Goal: Task Accomplishment & Management: Manage account settings

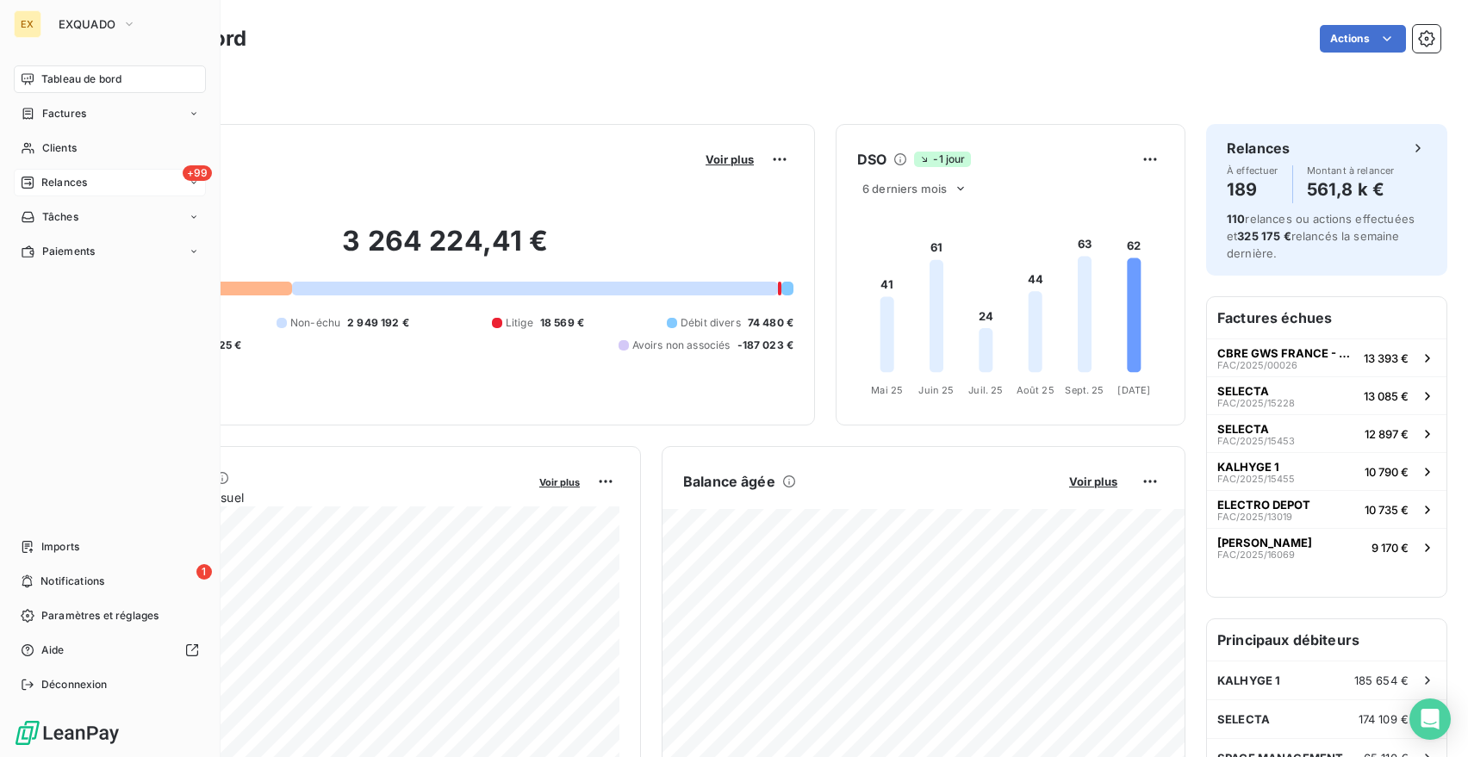
click at [68, 183] on span "Relances" at bounding box center [64, 183] width 46 height 16
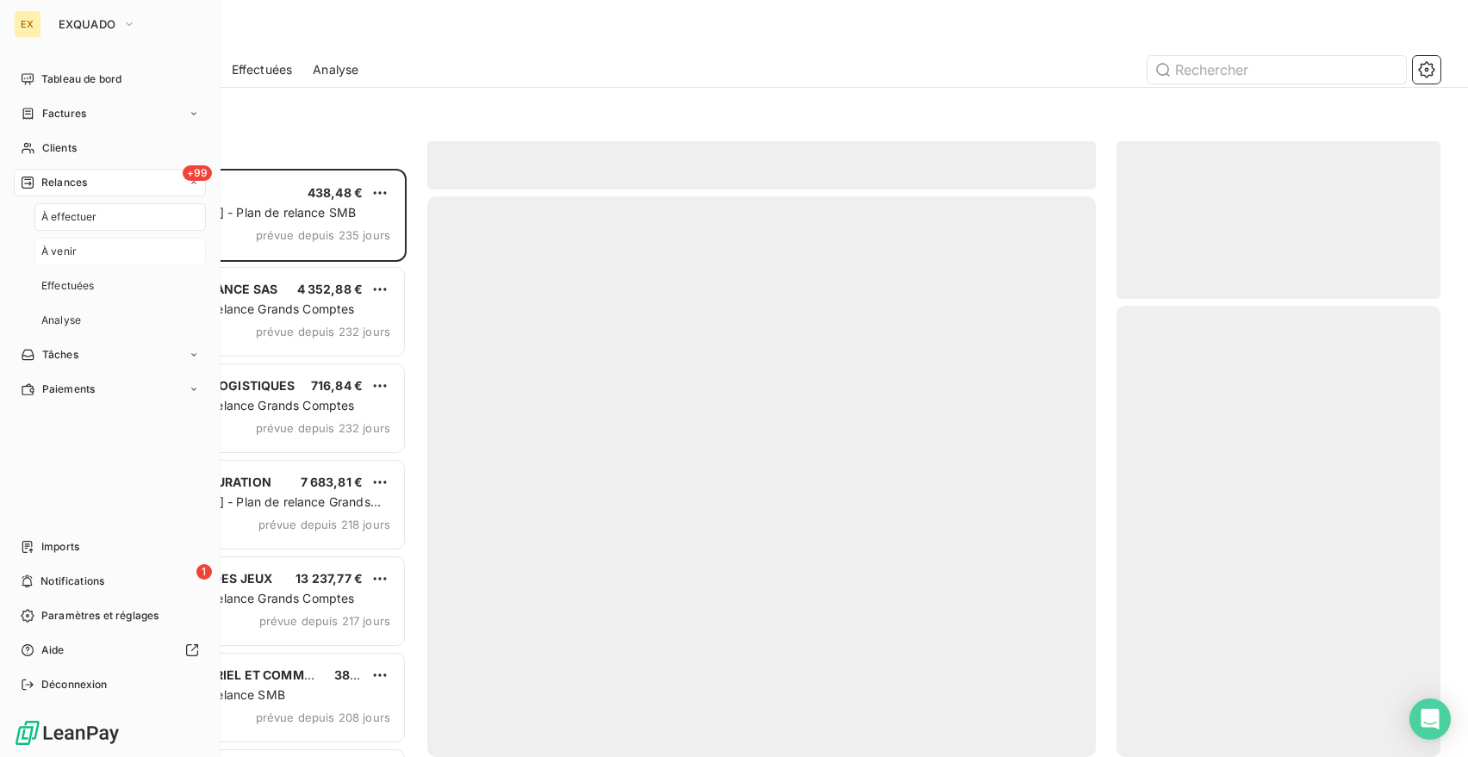
scroll to position [589, 324]
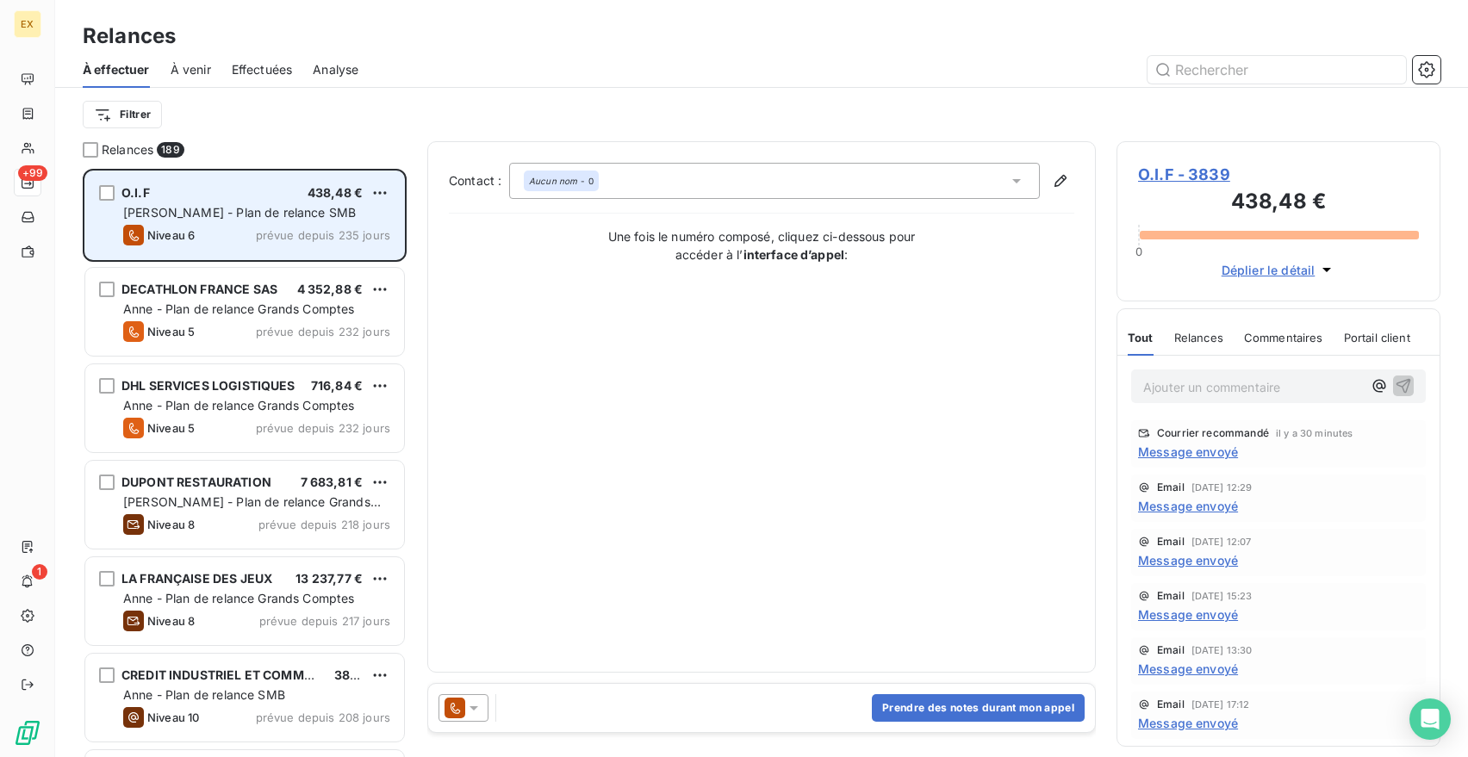
click at [291, 211] on span "[PERSON_NAME] - Plan de relance SMB" at bounding box center [239, 212] width 233 height 15
click at [242, 232] on div "Niveau 6 prévue depuis 235 jours" at bounding box center [256, 235] width 267 height 21
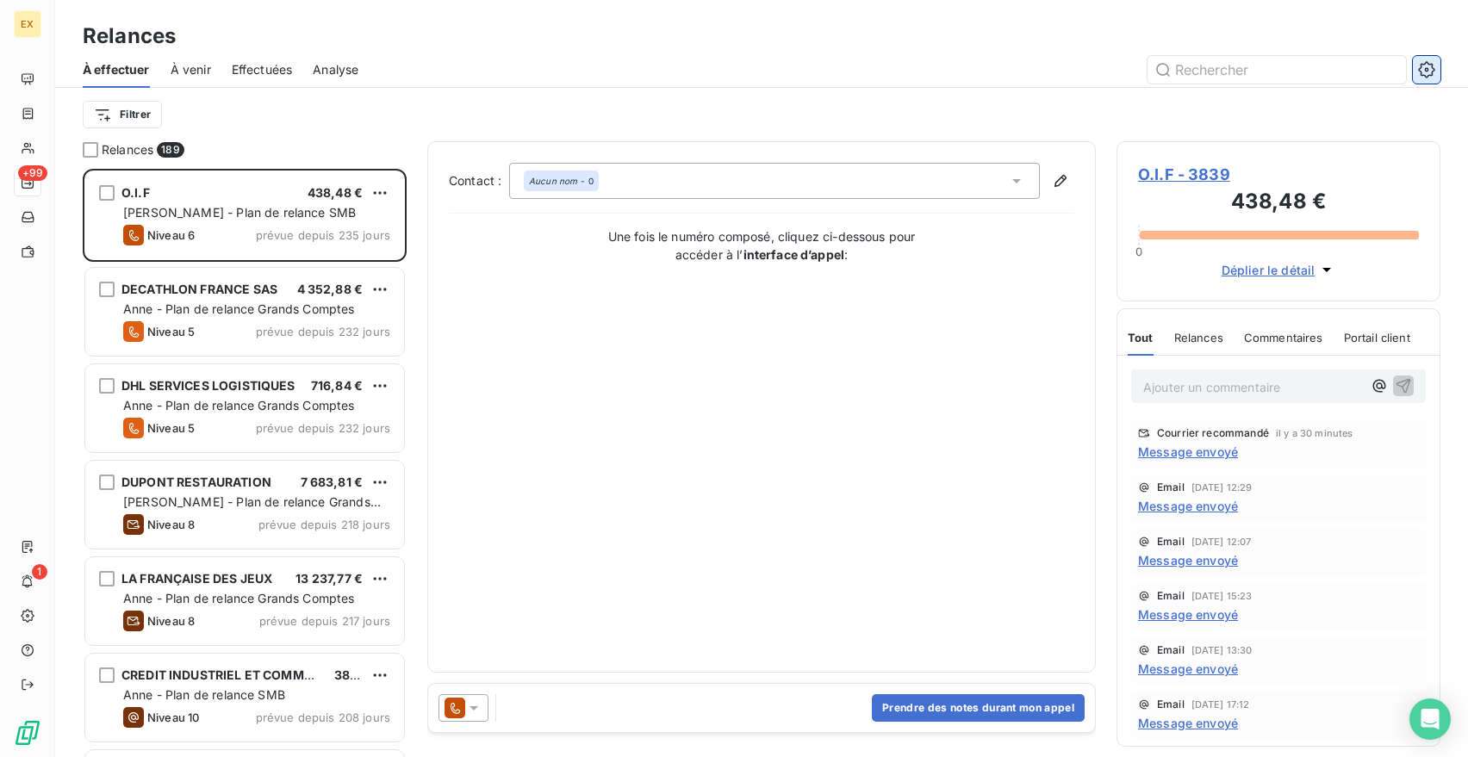
click at [1429, 74] on icon "button" at bounding box center [1426, 69] width 17 height 17
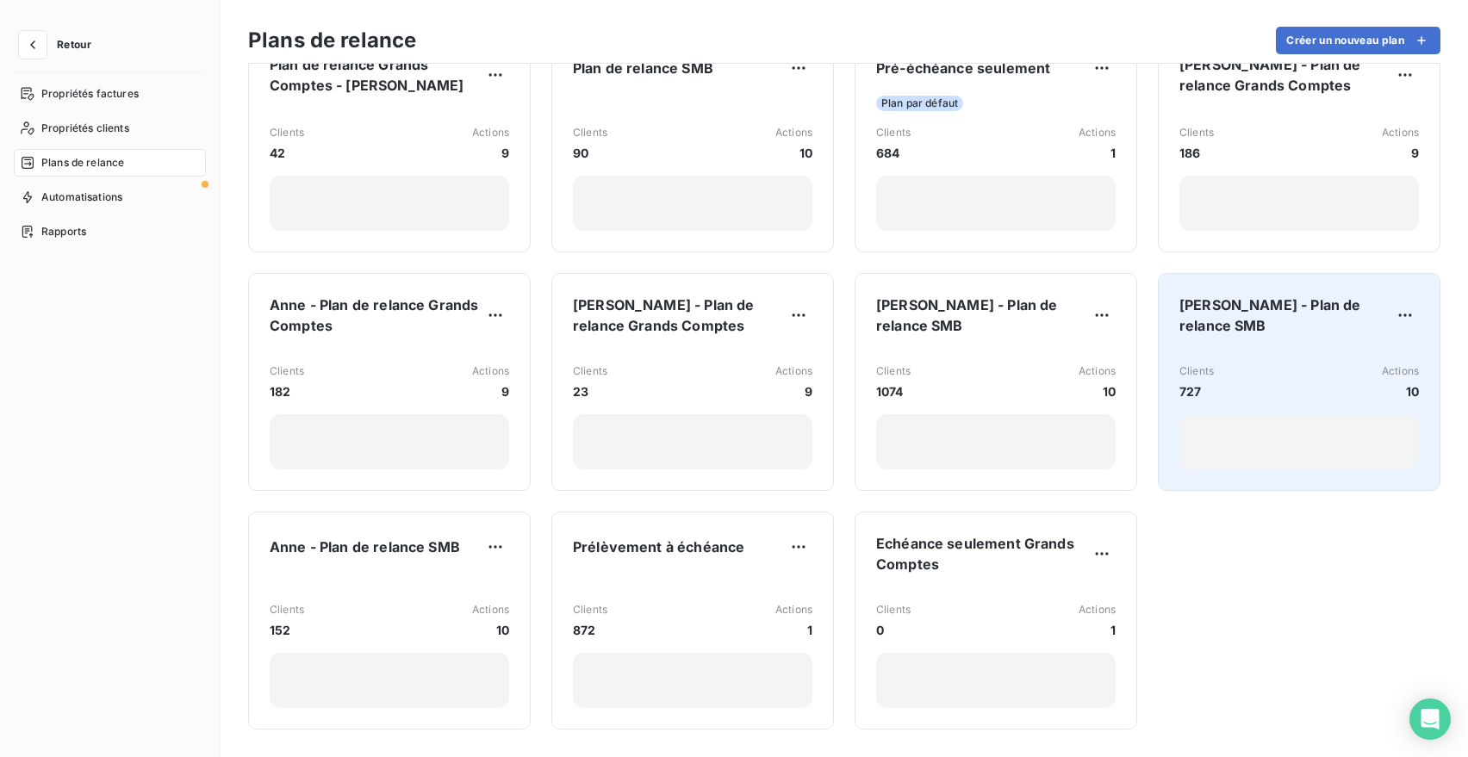
click at [1375, 329] on div "[PERSON_NAME] - Plan de relance SMB Clients 727 Actions 10" at bounding box center [1300, 382] width 240 height 175
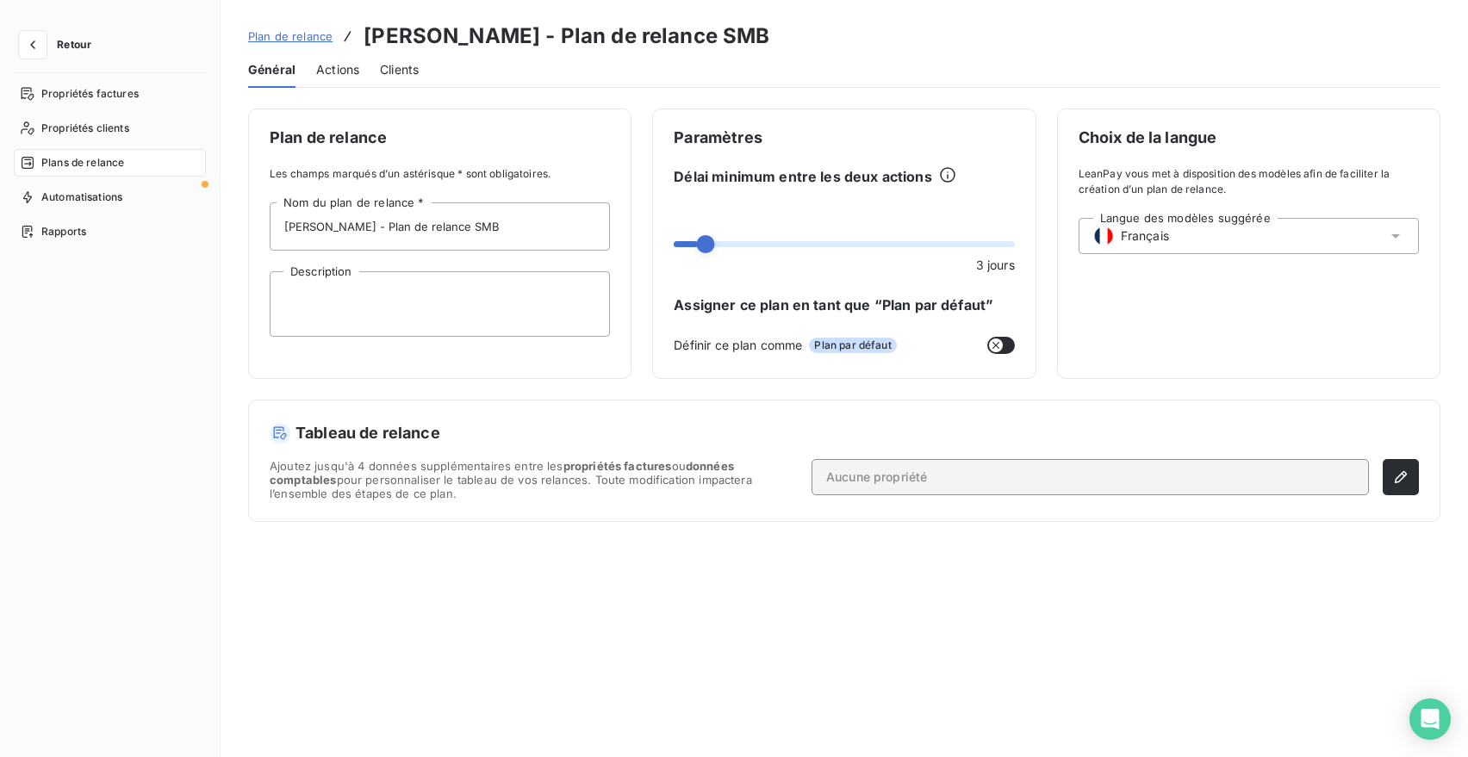
click at [338, 65] on span "Actions" at bounding box center [337, 69] width 43 height 17
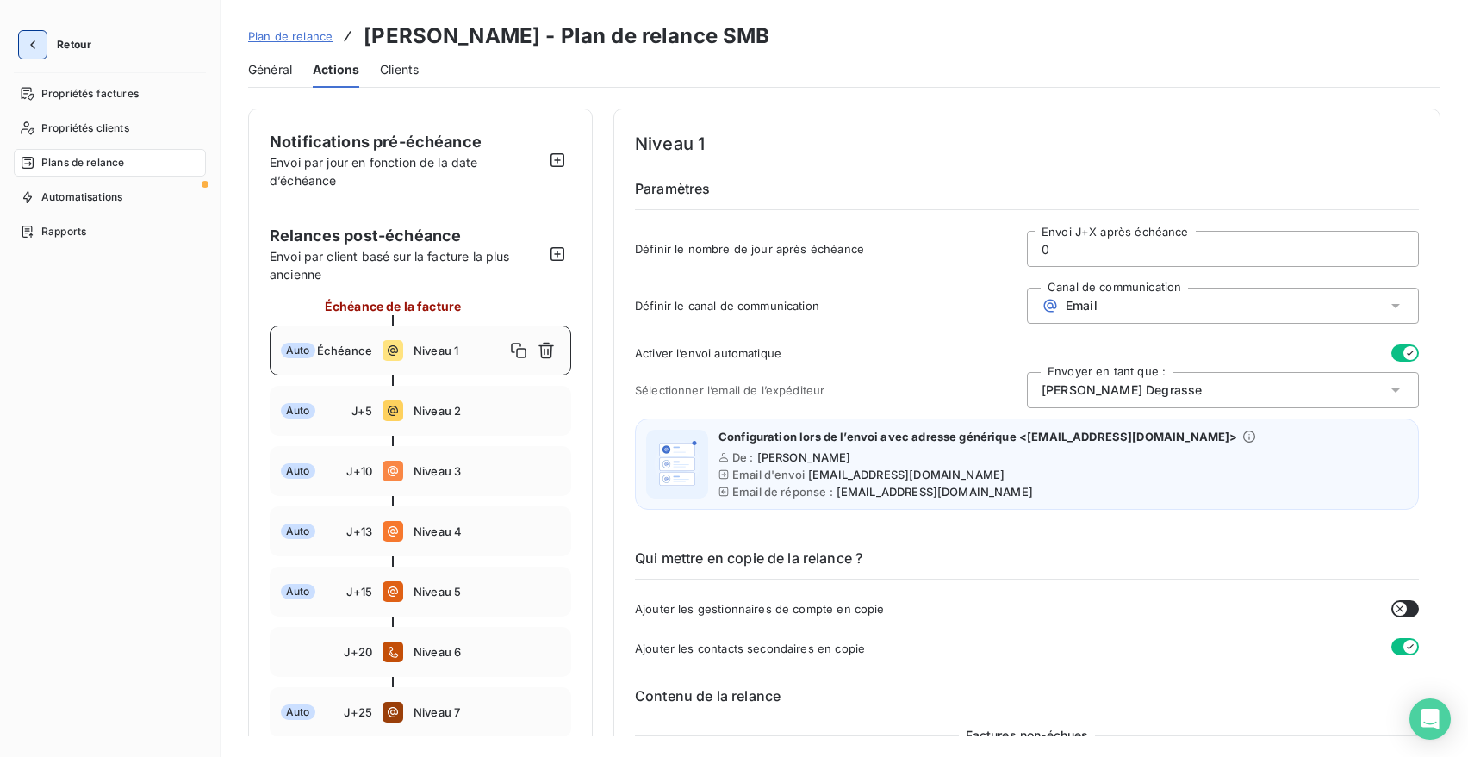
click at [38, 46] on icon "button" at bounding box center [32, 44] width 17 height 17
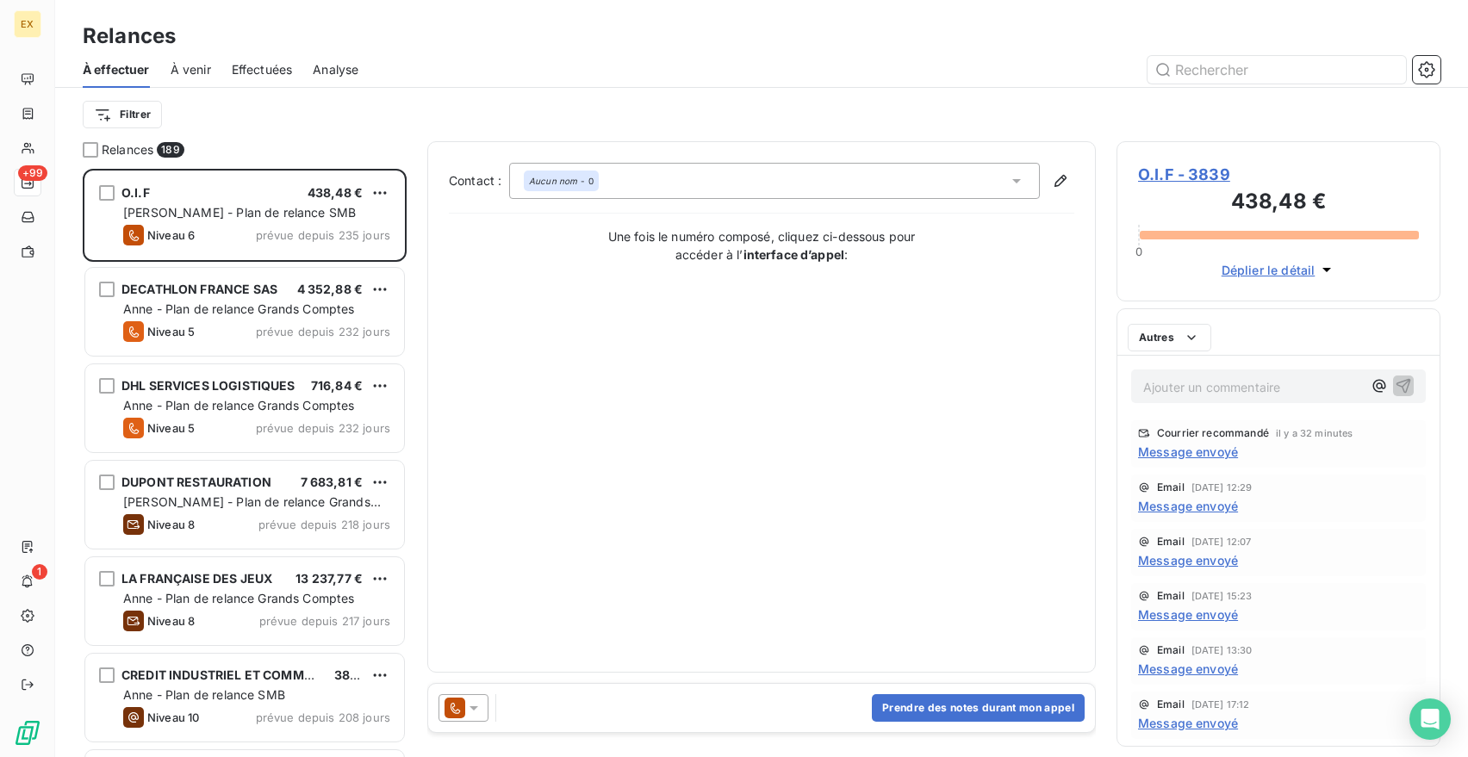
scroll to position [589, 324]
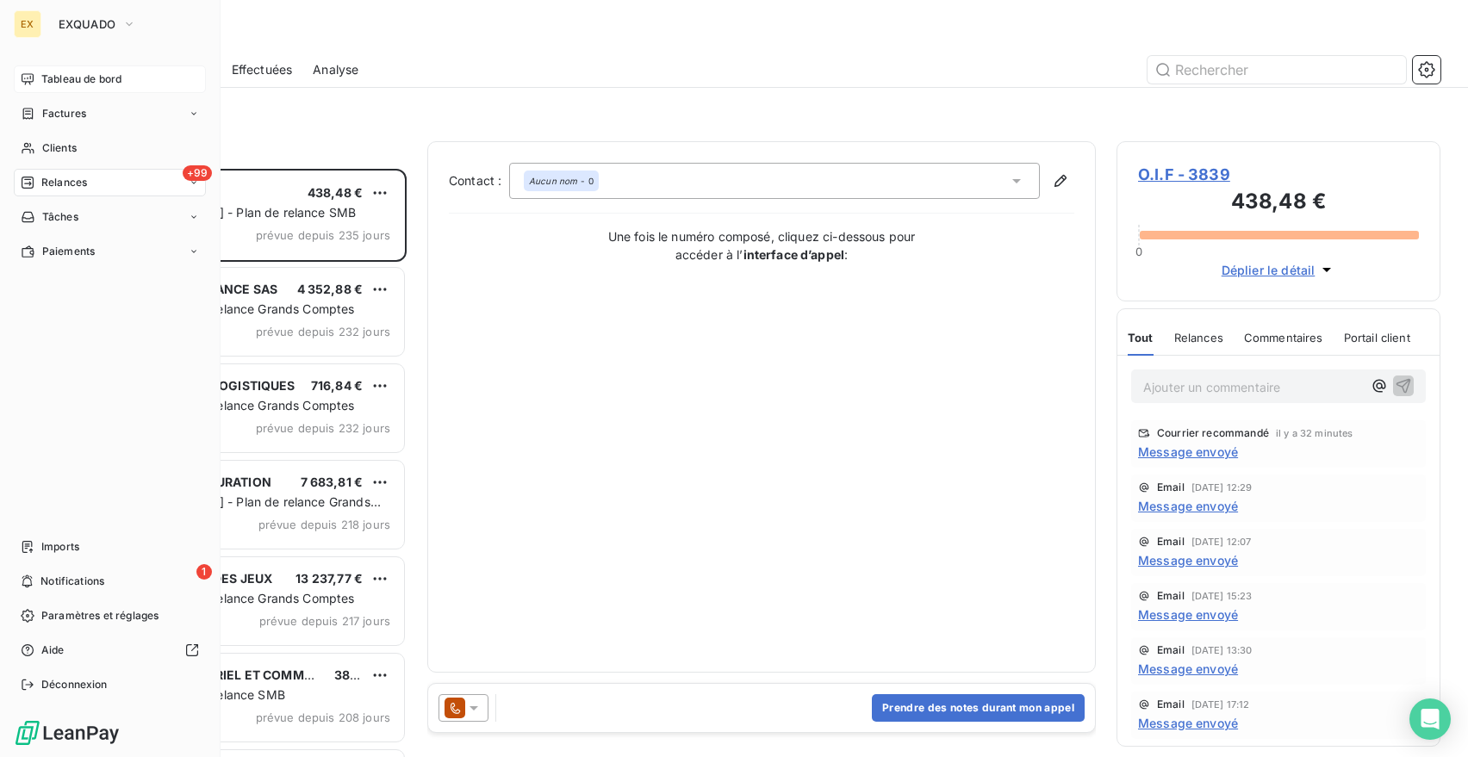
click at [41, 80] on span "Tableau de bord" at bounding box center [81, 80] width 80 height 16
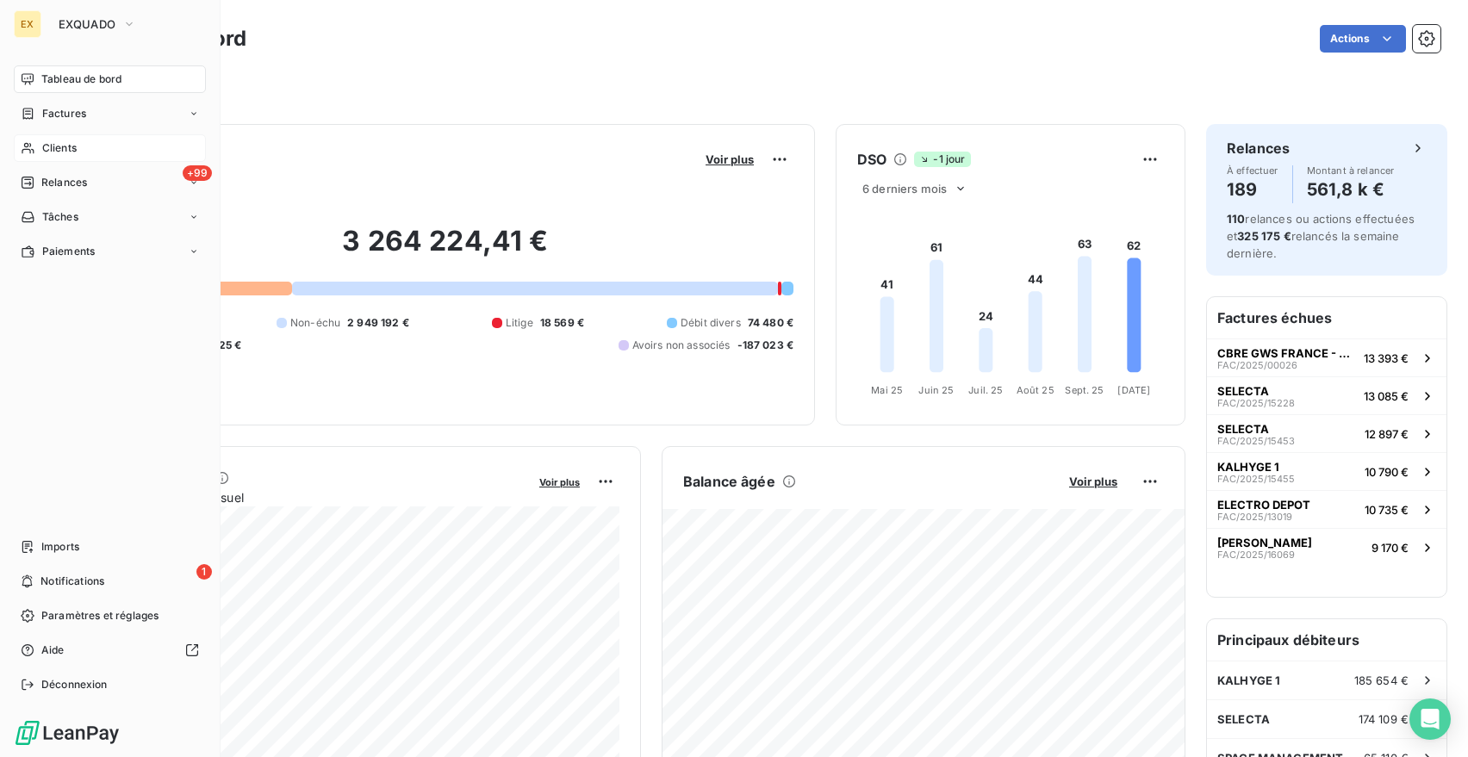
click at [42, 146] on span "Clients" at bounding box center [59, 148] width 34 height 16
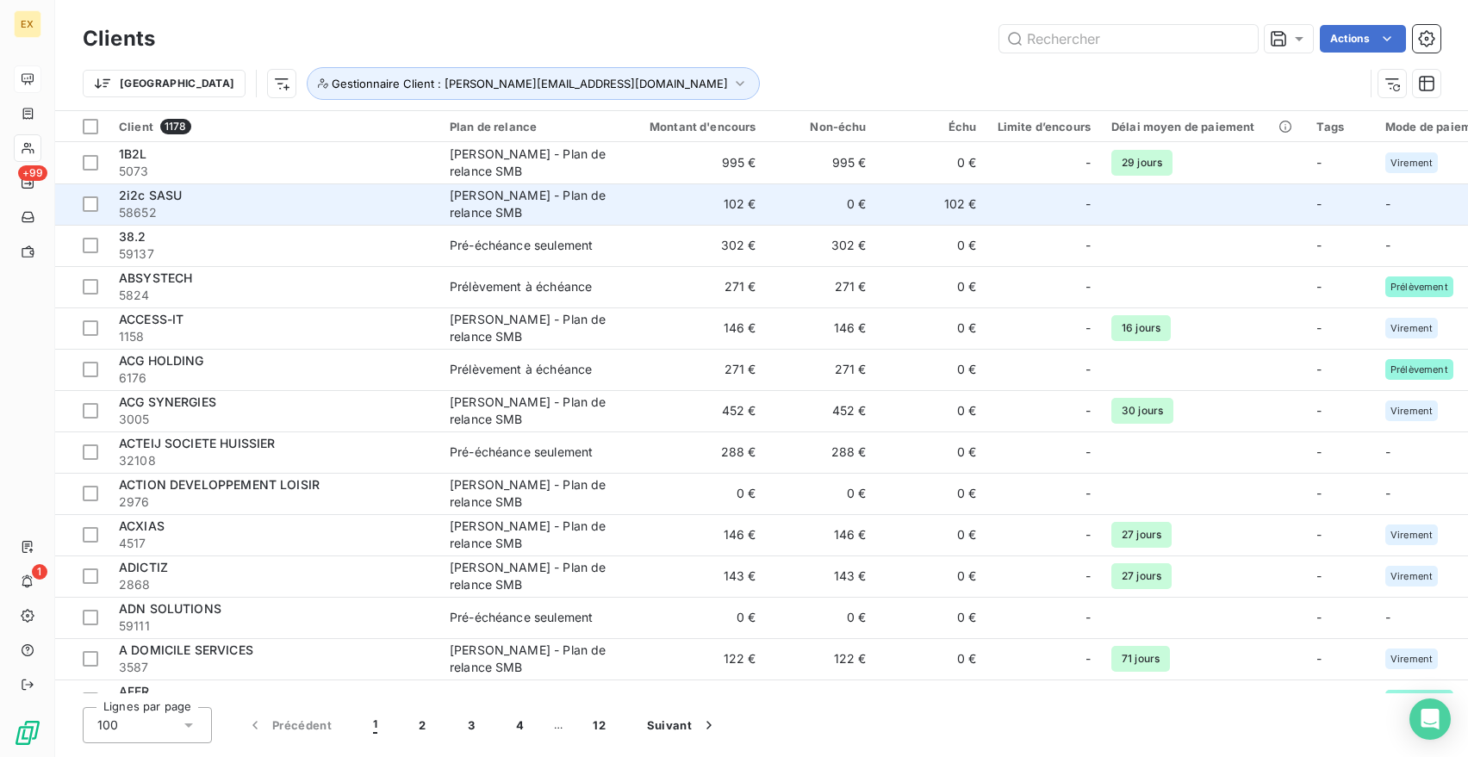
click at [331, 207] on span "58652" at bounding box center [274, 212] width 310 height 17
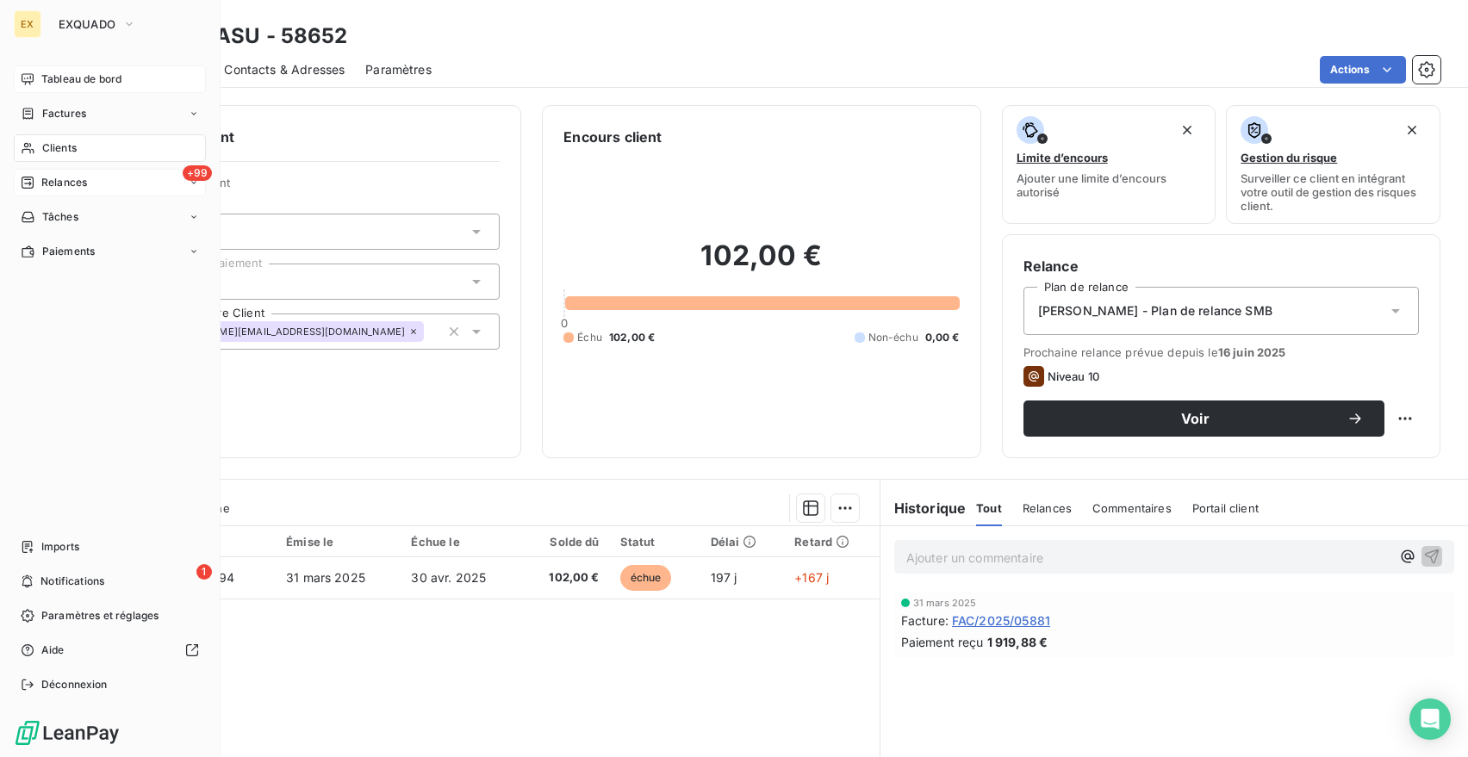
click at [66, 183] on span "Relances" at bounding box center [64, 183] width 46 height 16
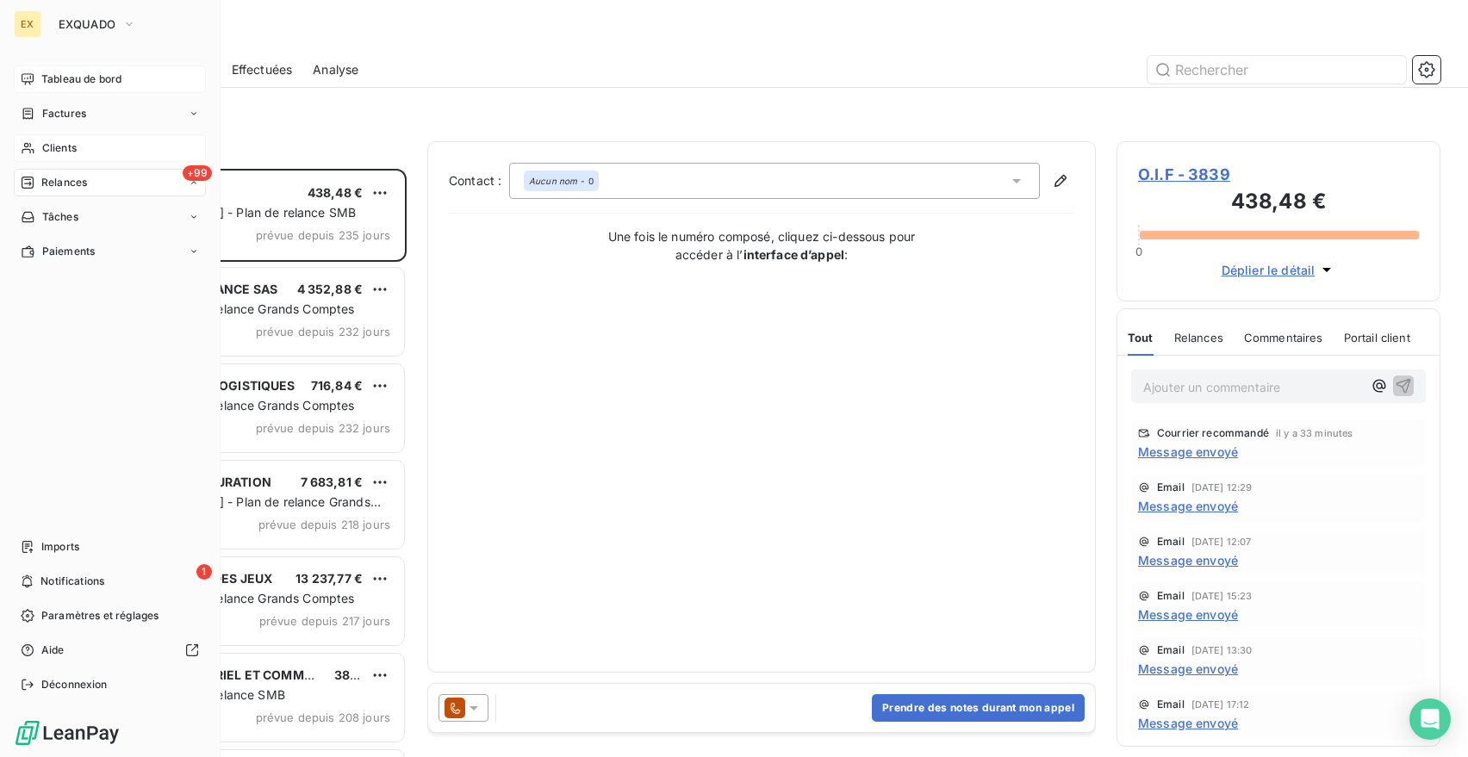
scroll to position [589, 324]
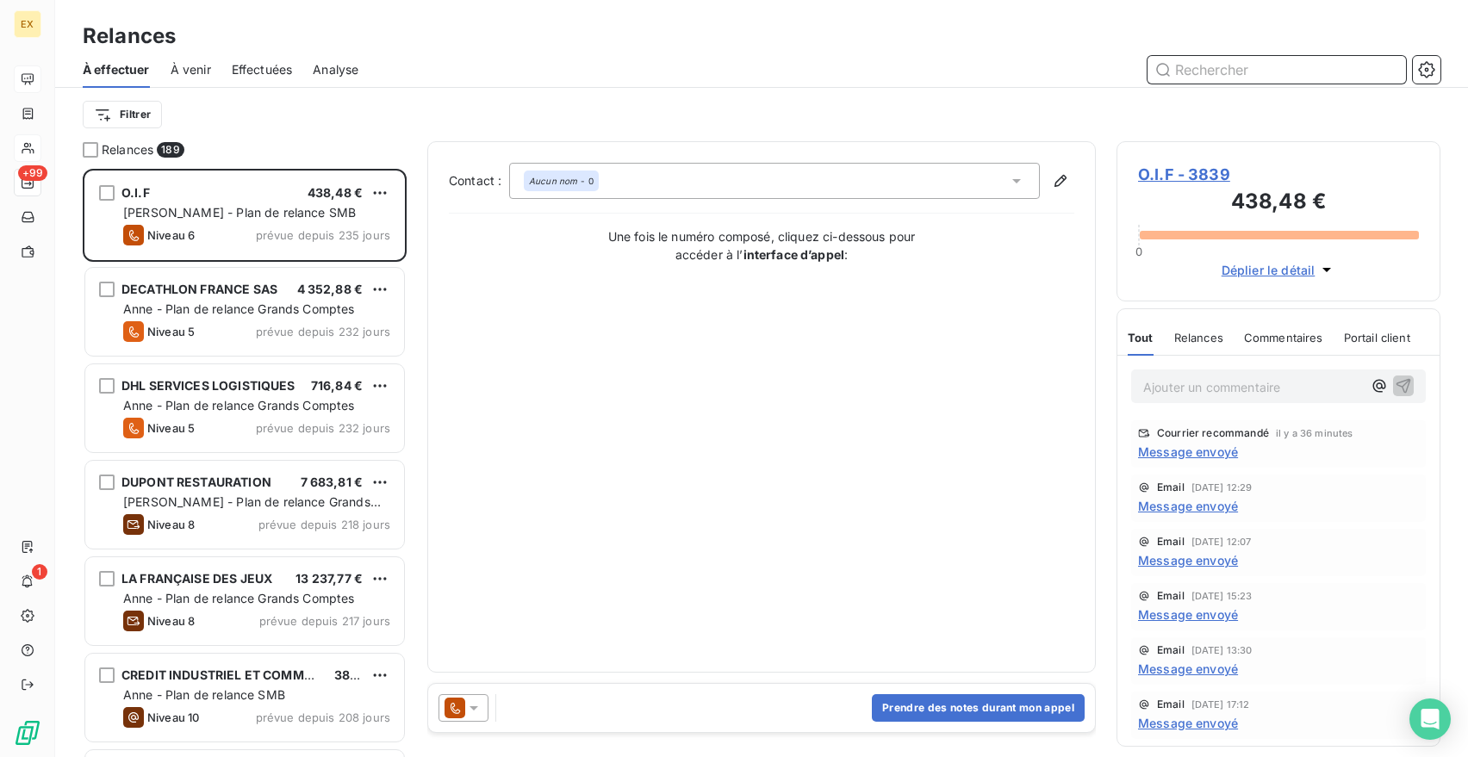
click at [280, 72] on span "Effectuées" at bounding box center [262, 69] width 61 height 17
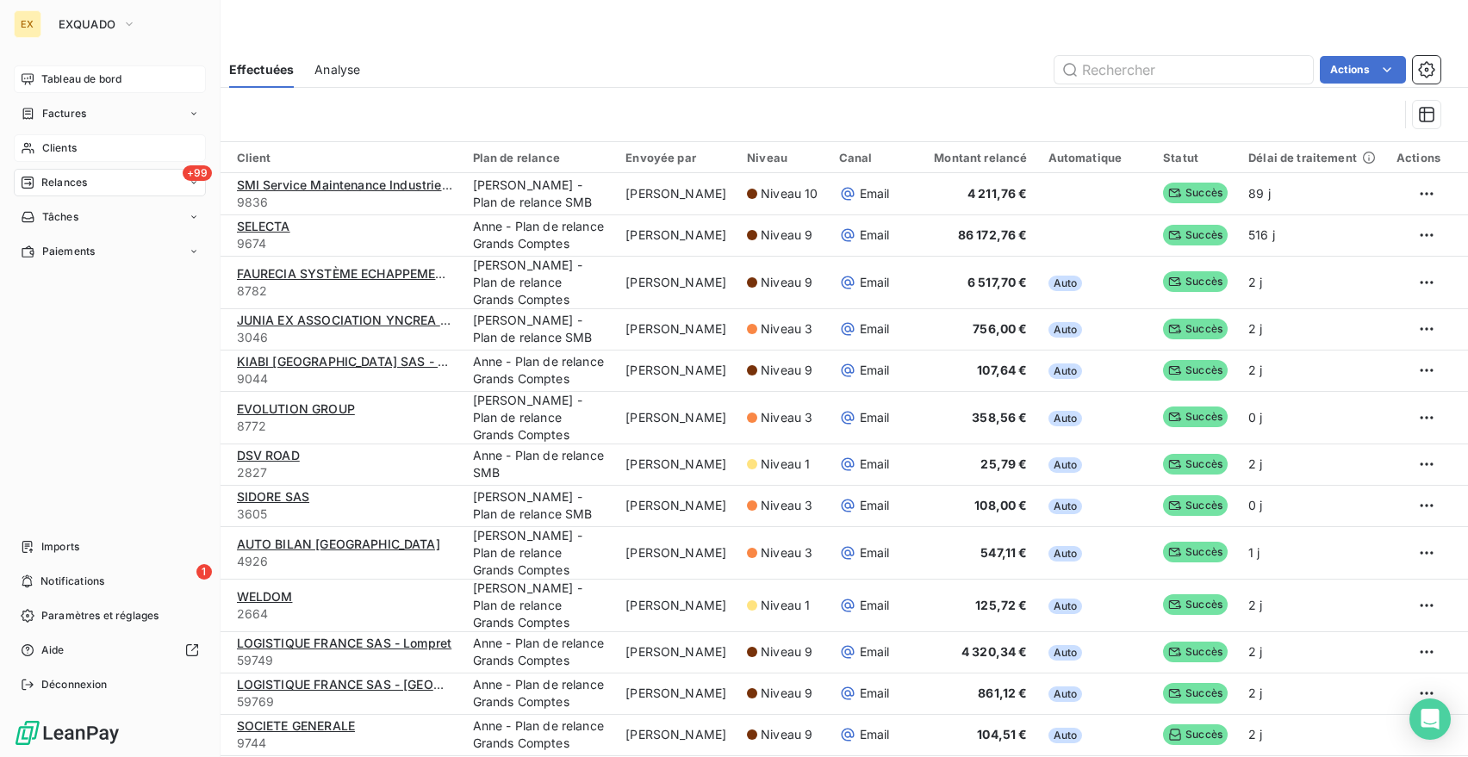
click at [59, 180] on span "Relances" at bounding box center [64, 183] width 46 height 16
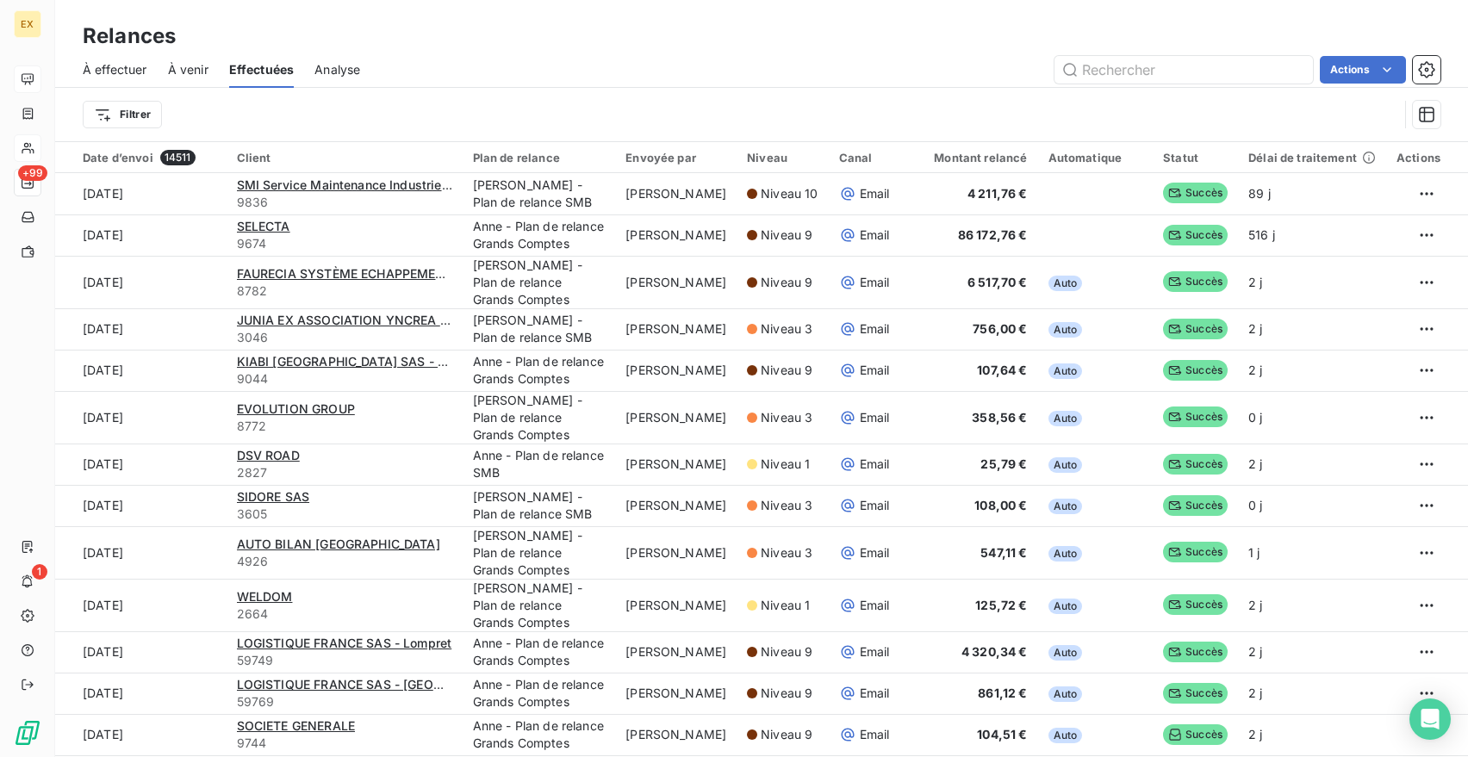
click at [111, 71] on span "À effectuer" at bounding box center [115, 69] width 65 height 17
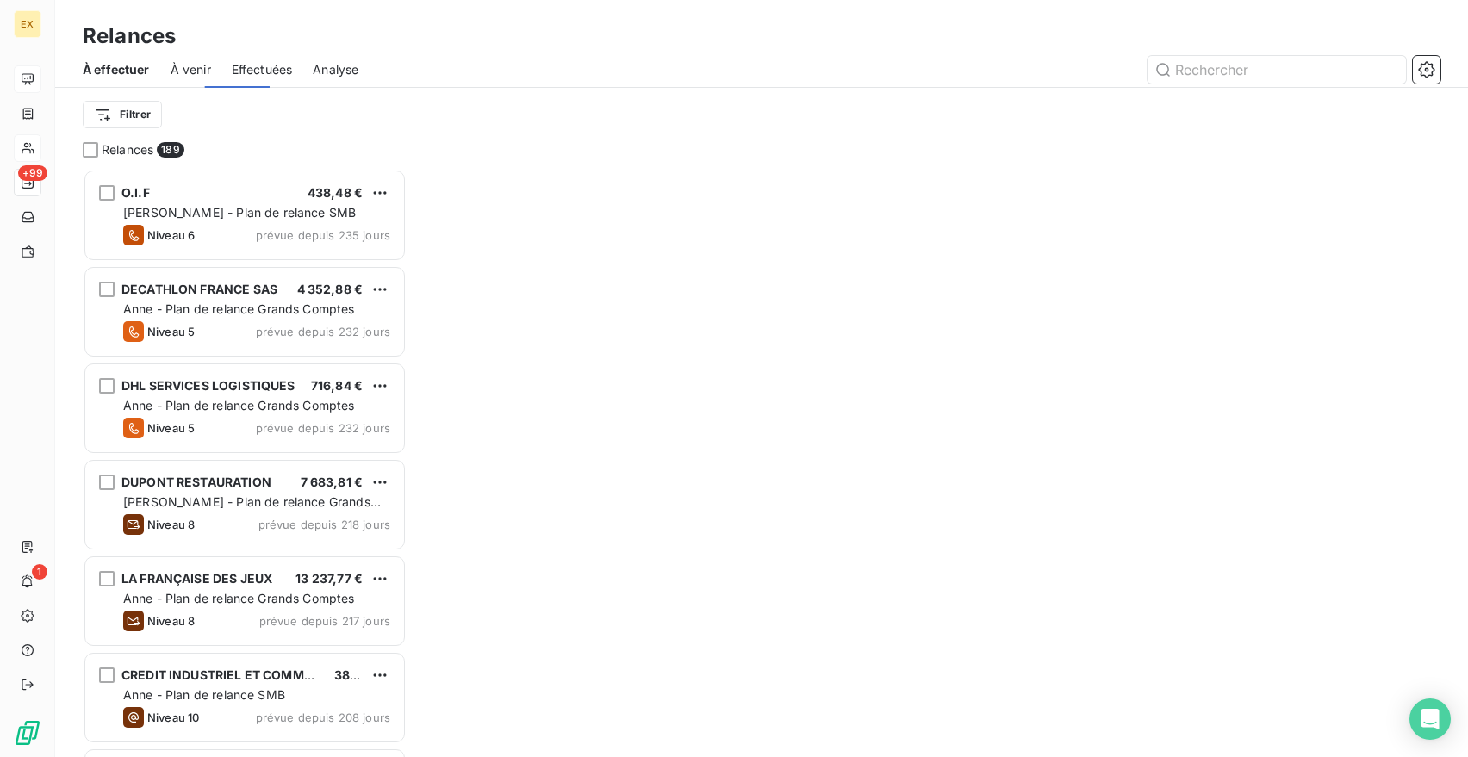
scroll to position [589, 324]
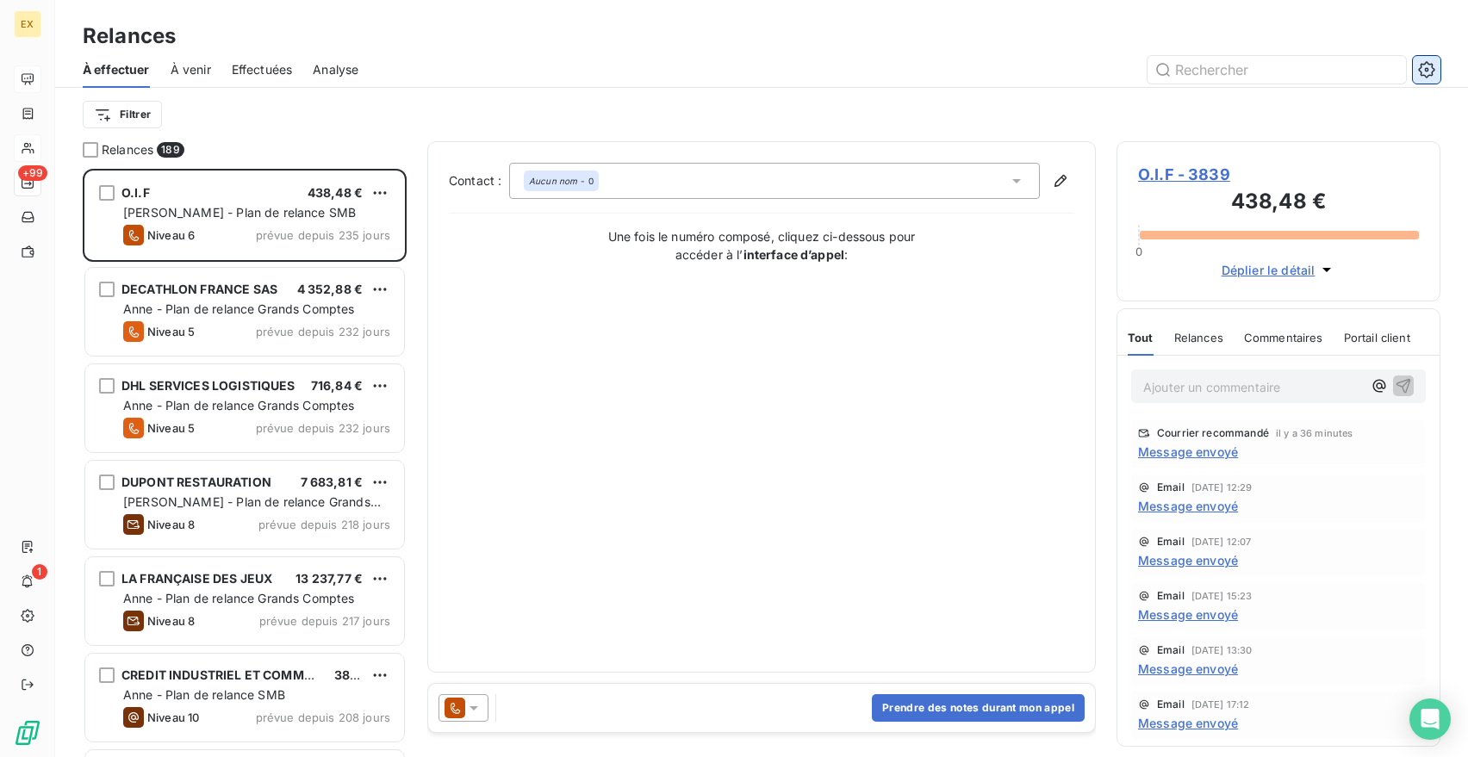
click at [1440, 64] on button "button" at bounding box center [1427, 70] width 28 height 28
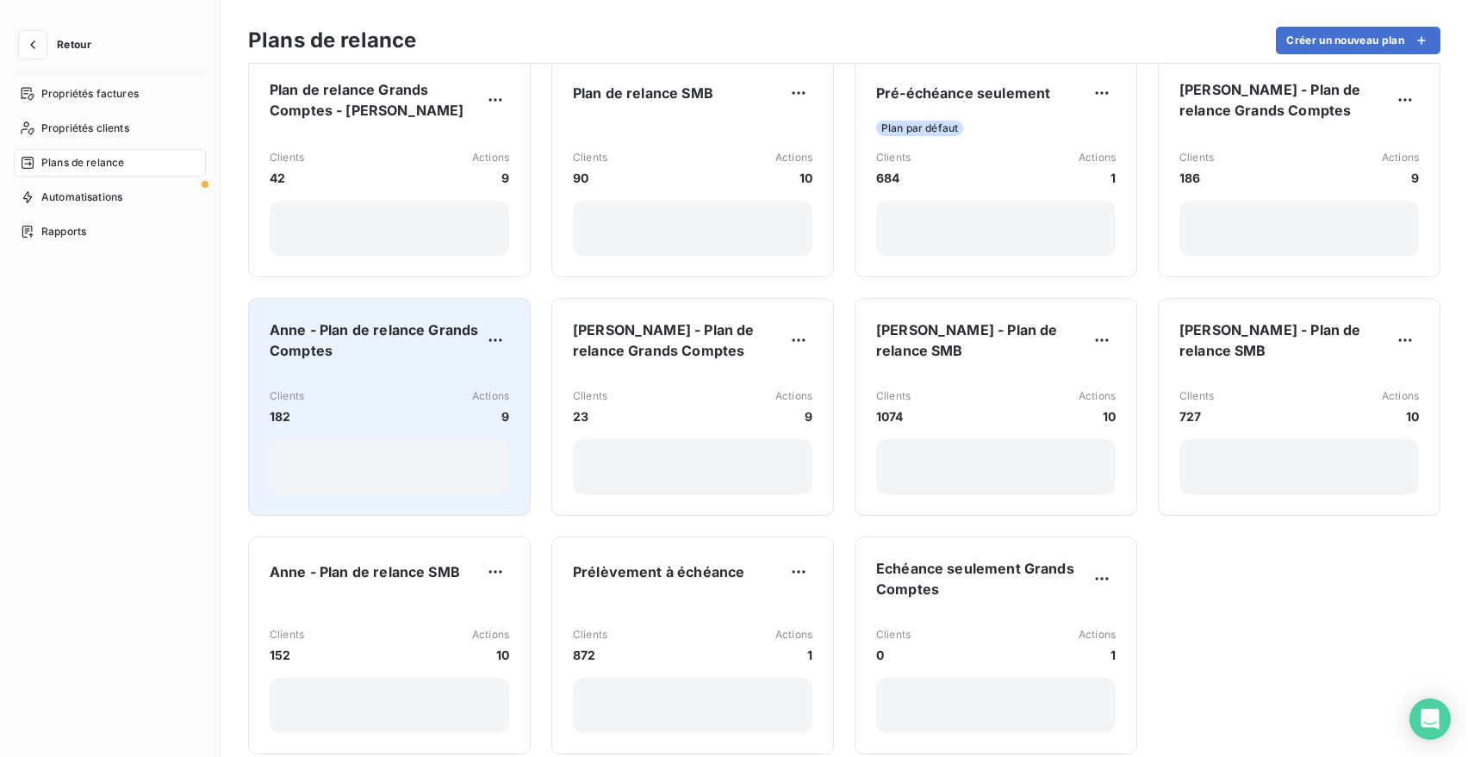
scroll to position [36, 0]
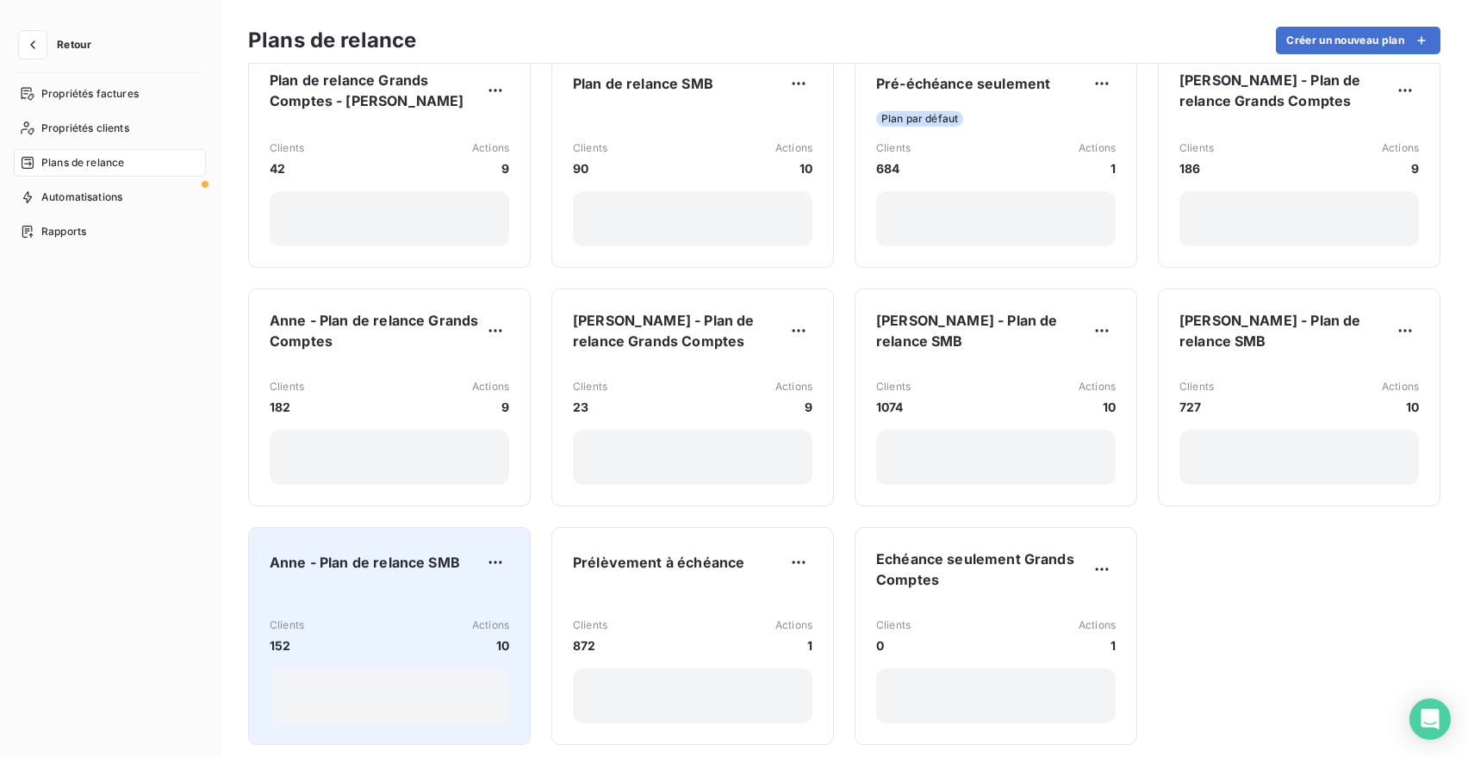
click at [405, 627] on div "Clients 152 Actions 10" at bounding box center [390, 636] width 240 height 37
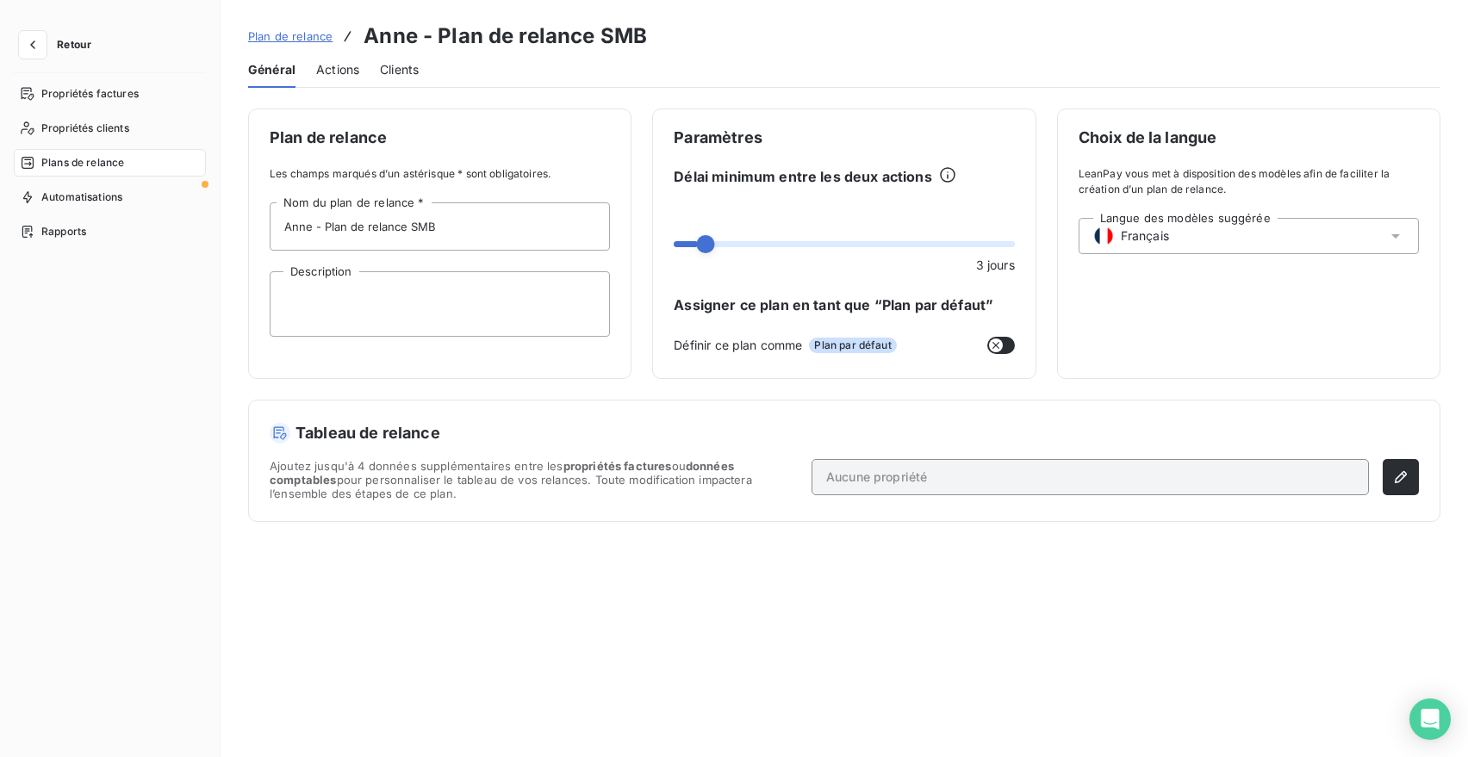
click at [360, 54] on div "Général Actions Clients" at bounding box center [844, 70] width 1193 height 36
click at [358, 57] on div "Actions" at bounding box center [337, 70] width 43 height 36
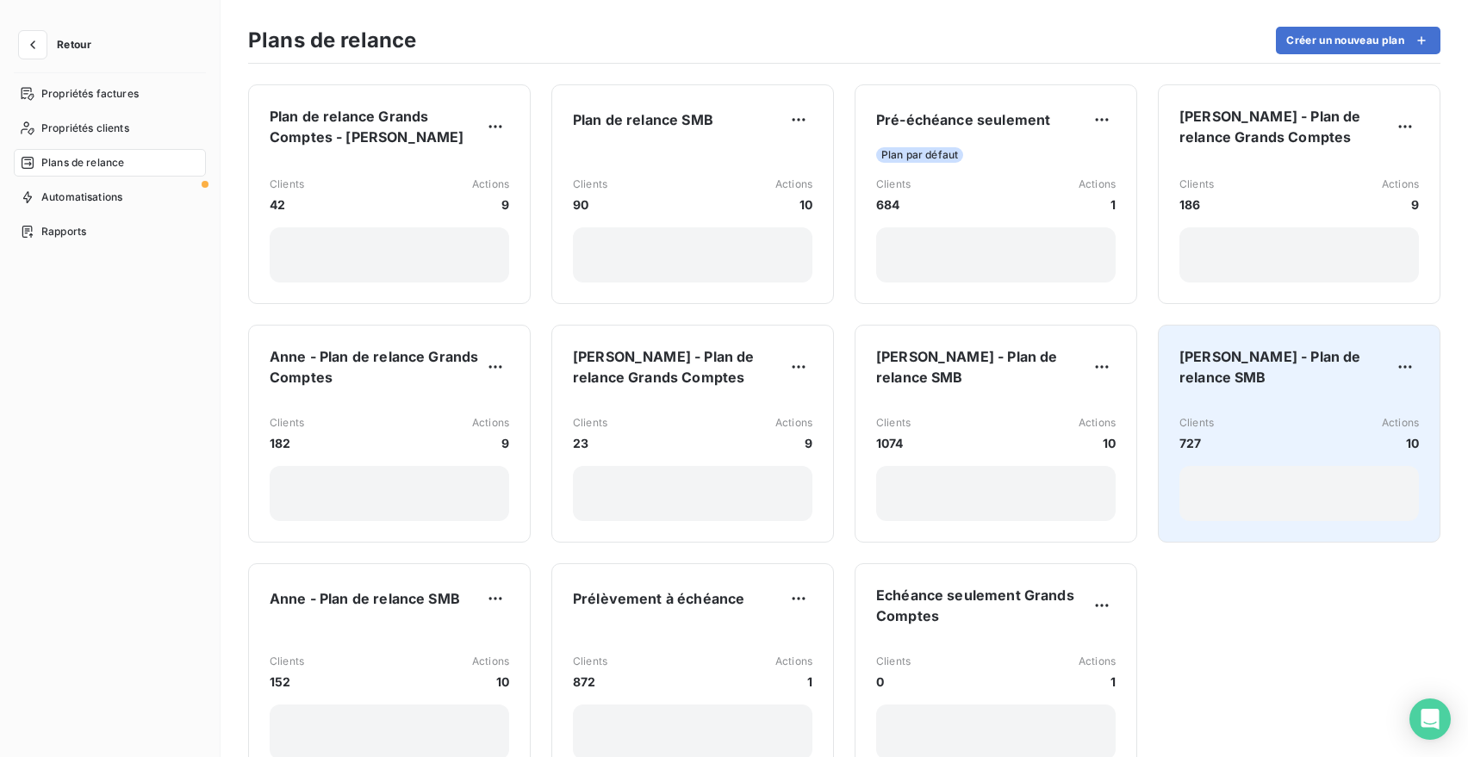
click at [1269, 408] on div "Clients 727 Actions 10" at bounding box center [1300, 462] width 240 height 120
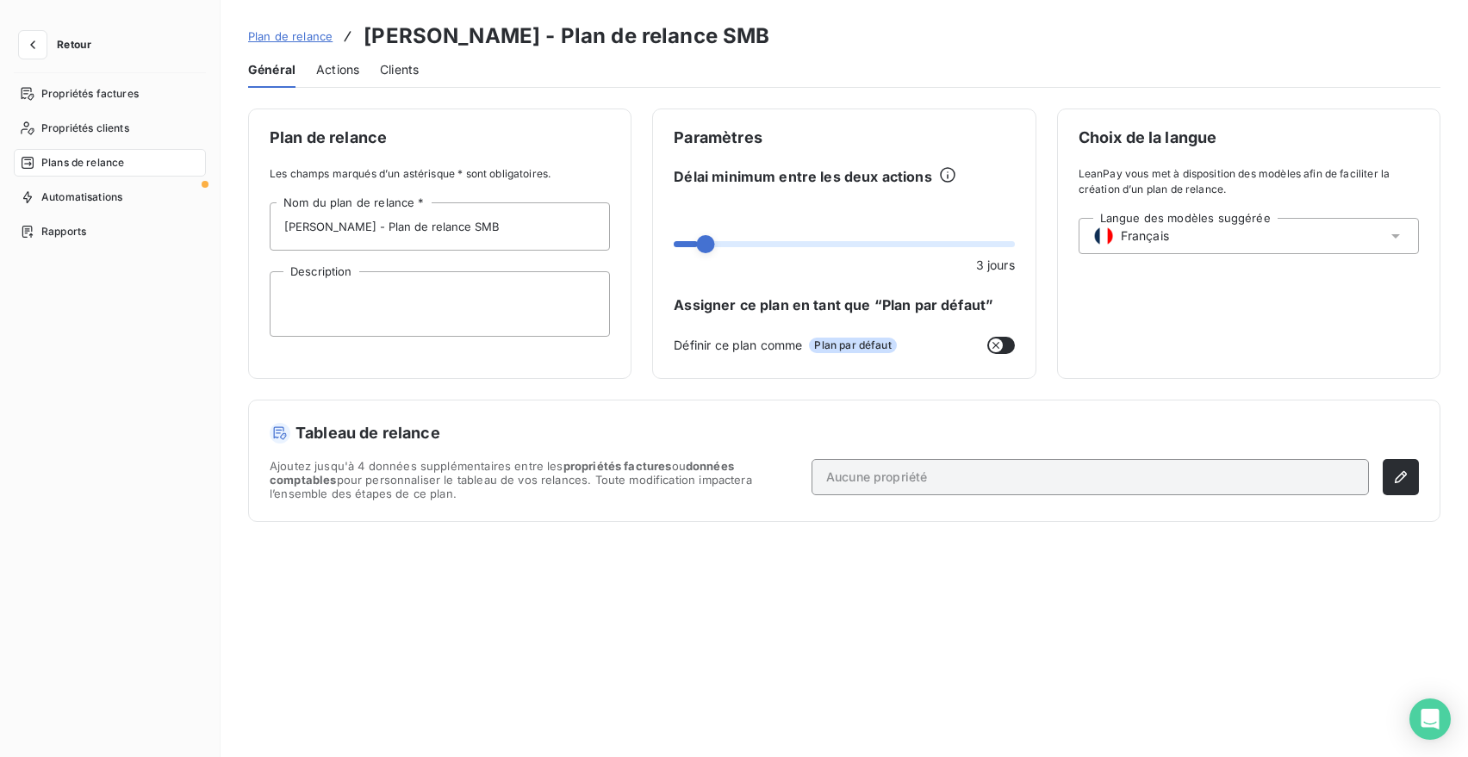
click at [346, 77] on span "Actions" at bounding box center [337, 69] width 43 height 17
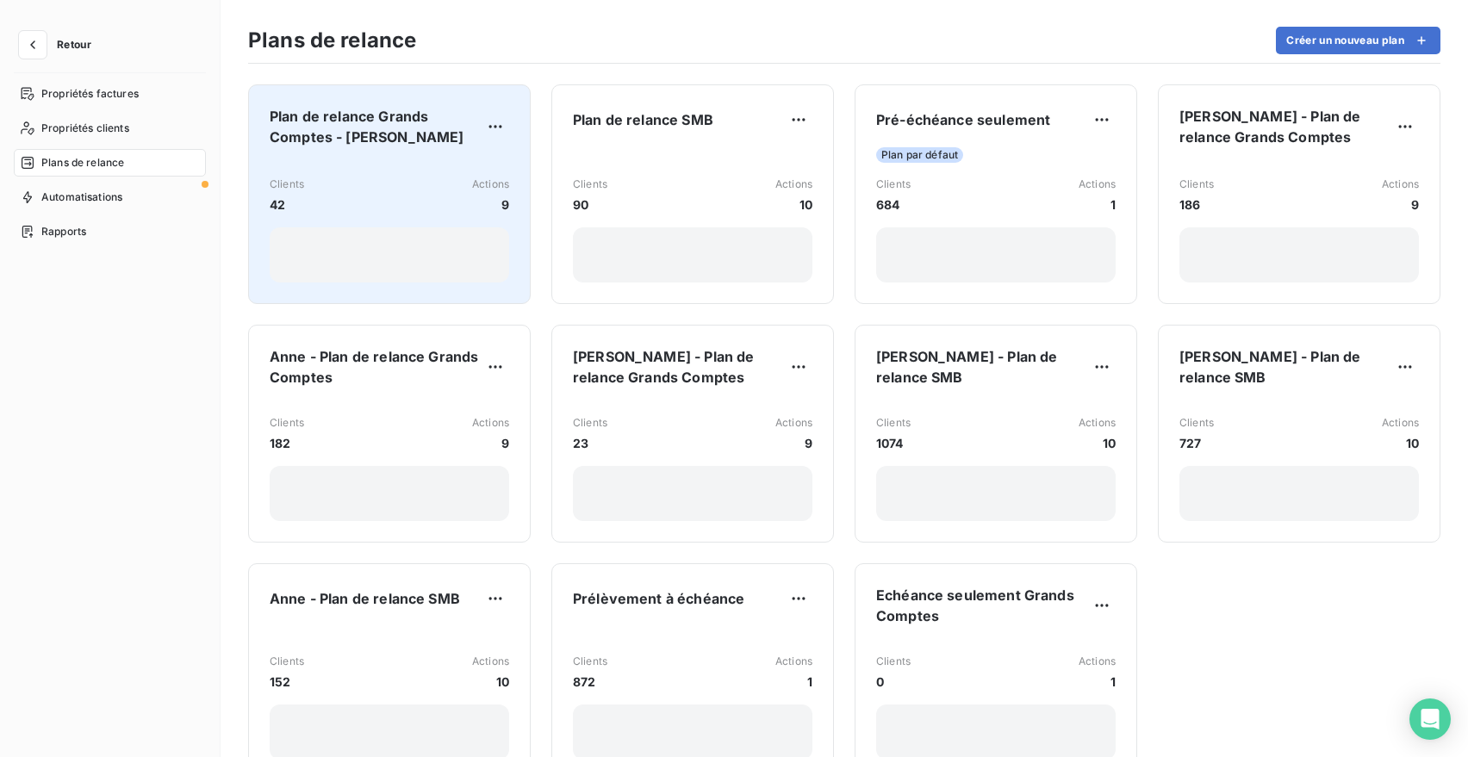
click at [462, 199] on div "Clients 42 Actions 9" at bounding box center [390, 195] width 240 height 37
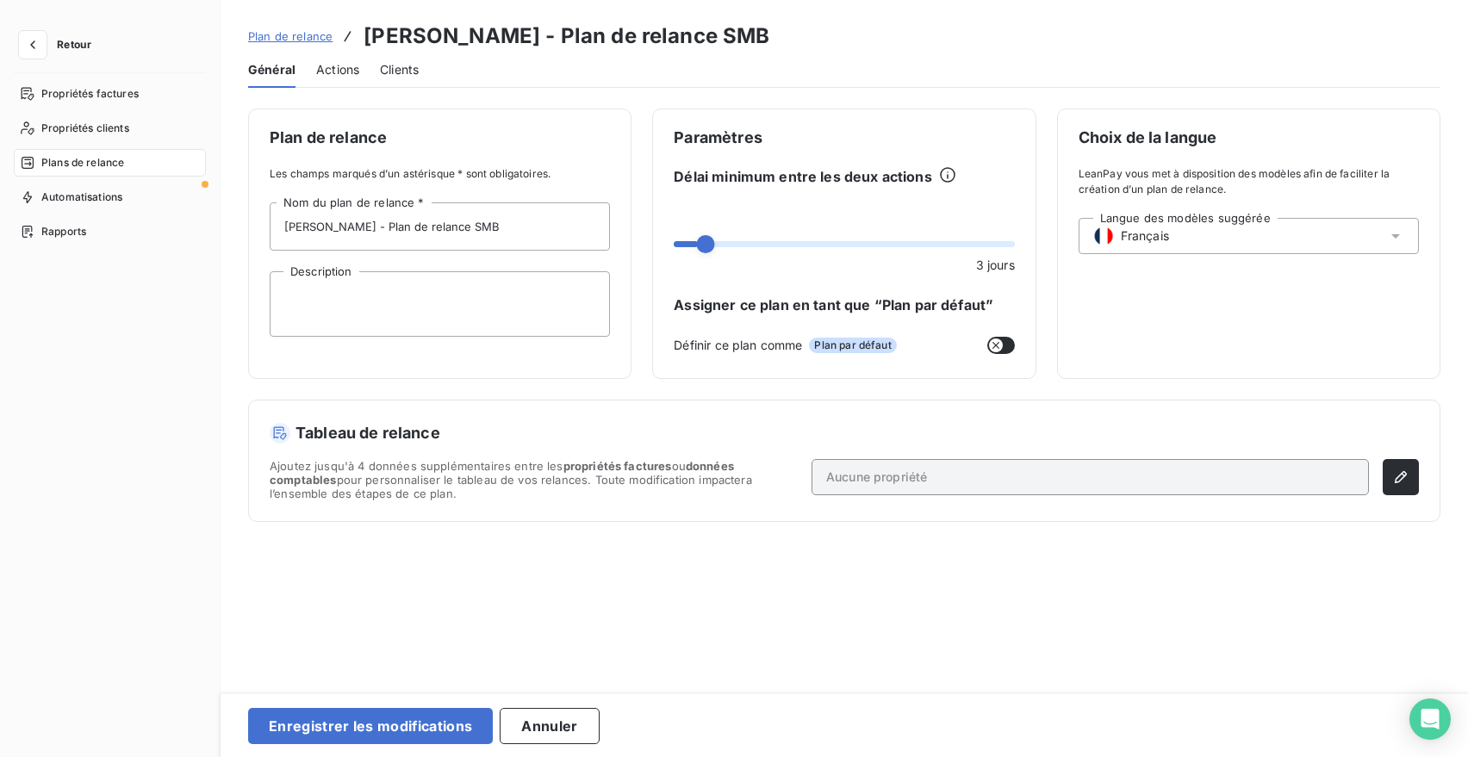
type input "Plan de relance Grands Comptes - [PERSON_NAME]"
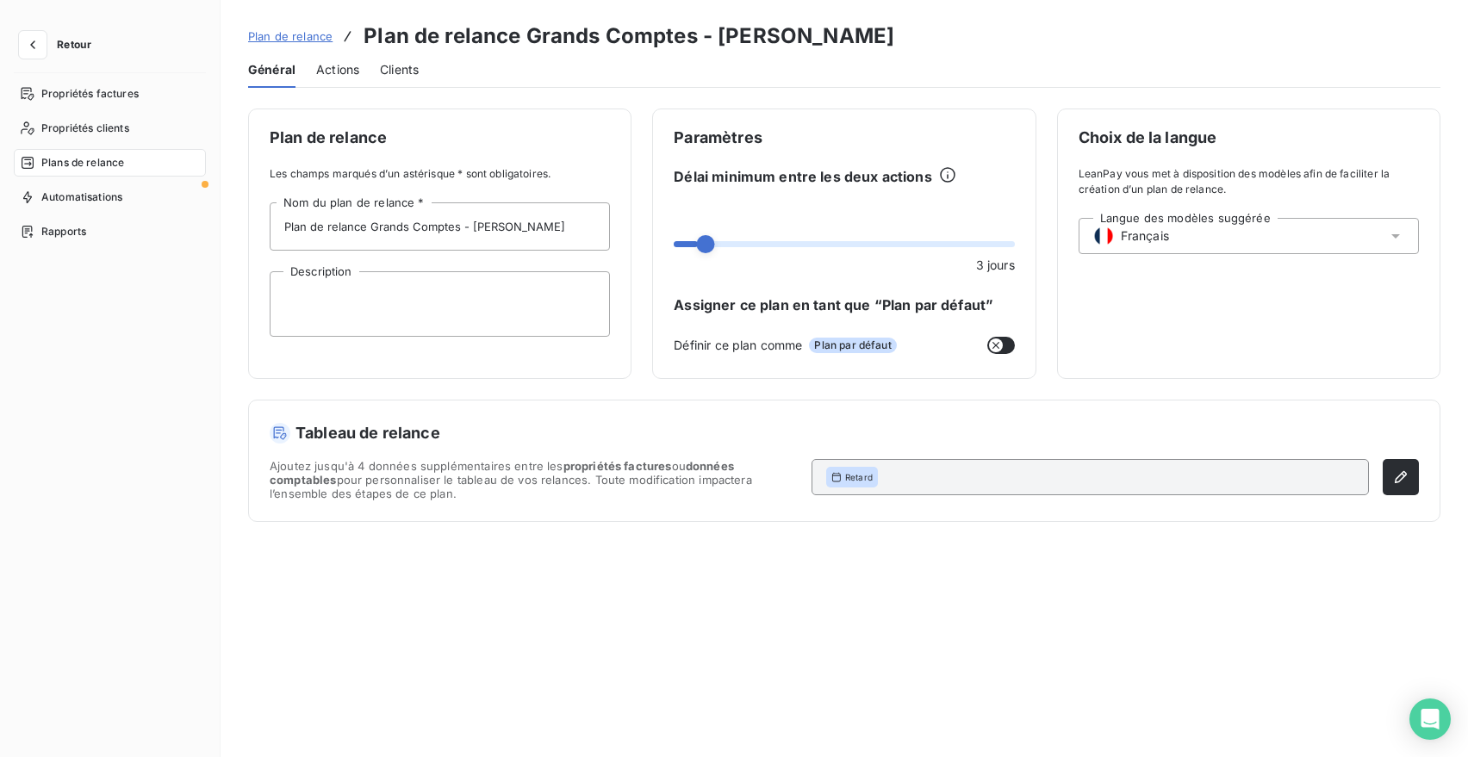
click at [358, 74] on span "Actions" at bounding box center [337, 69] width 43 height 17
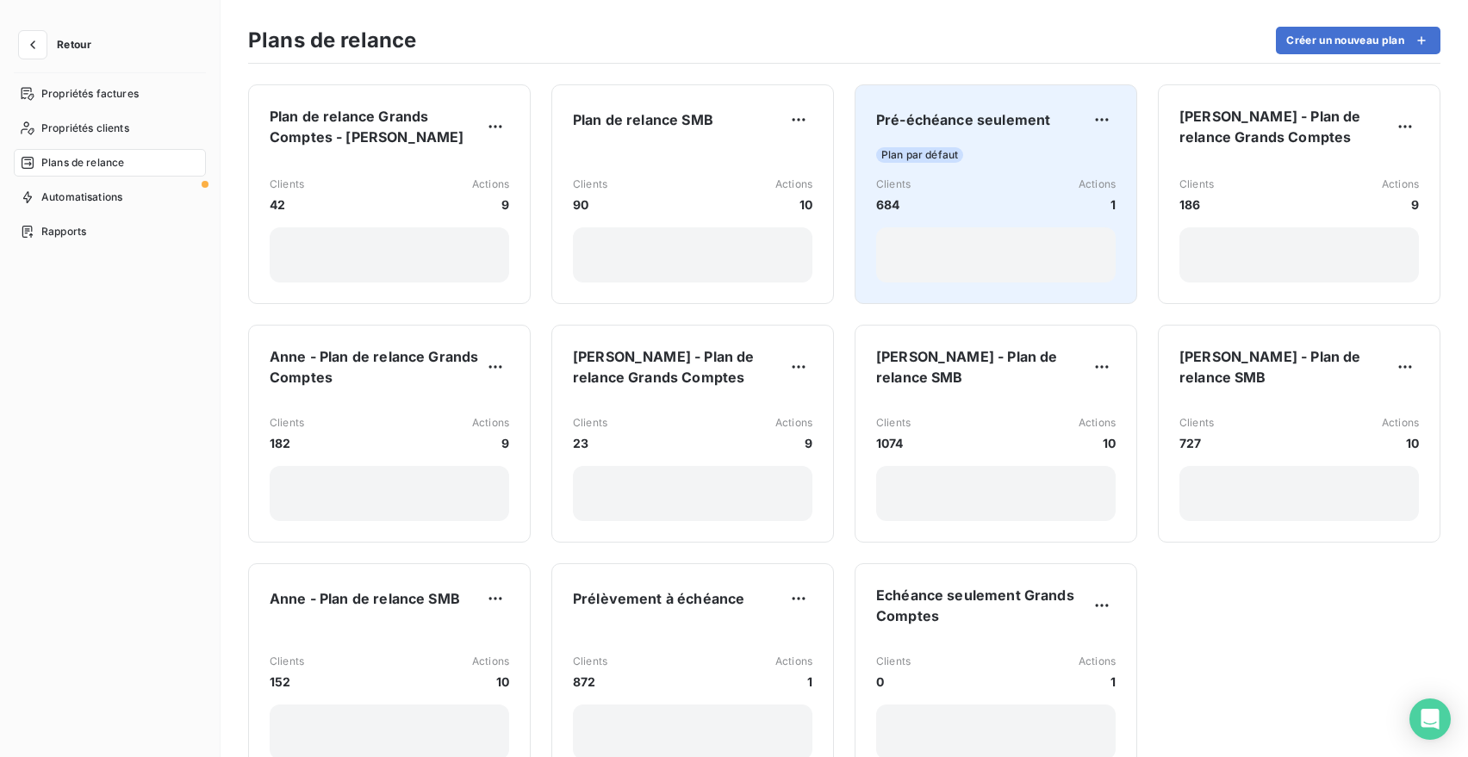
click at [1025, 164] on div "Plan par défaut Clients 684 Actions 1" at bounding box center [996, 214] width 240 height 135
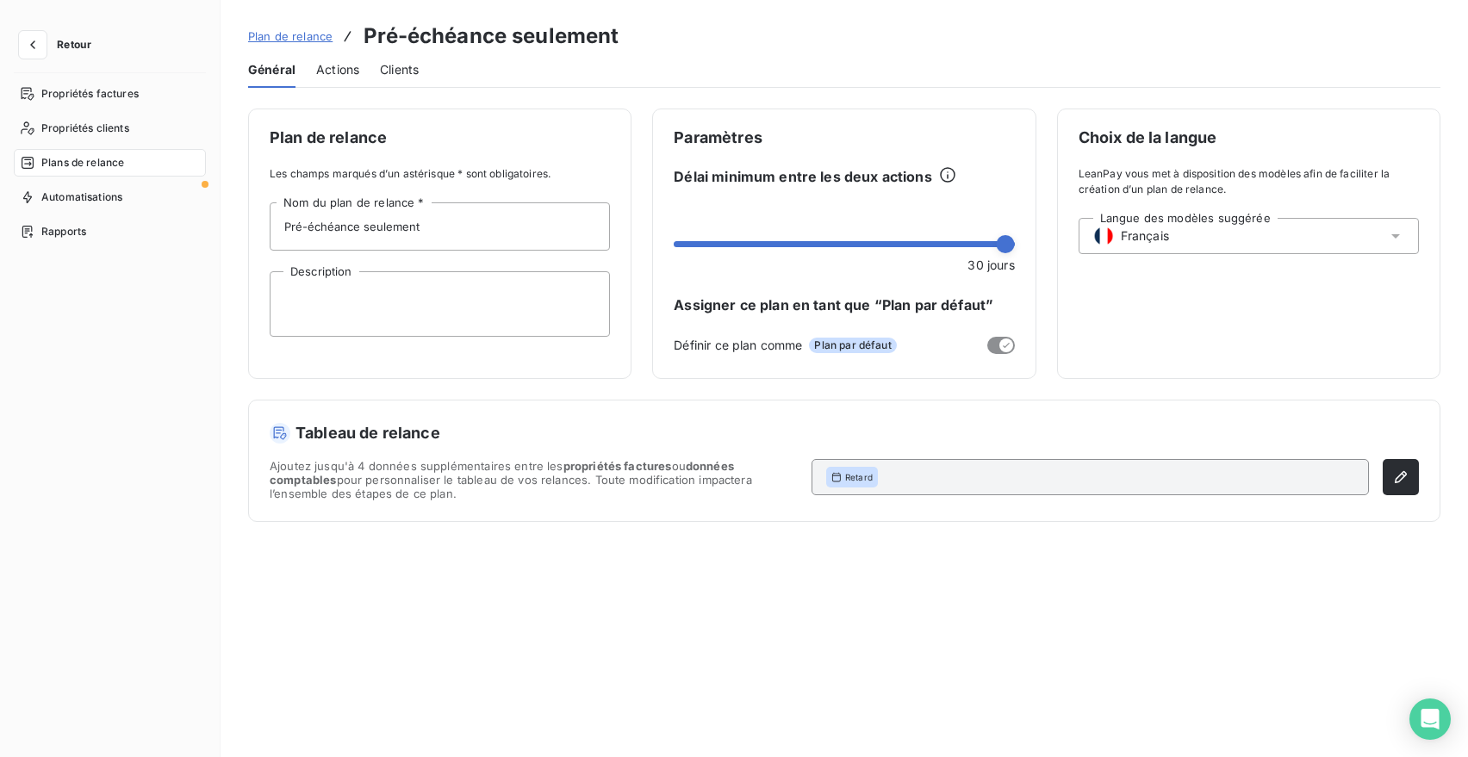
click at [344, 75] on span "Actions" at bounding box center [337, 69] width 43 height 17
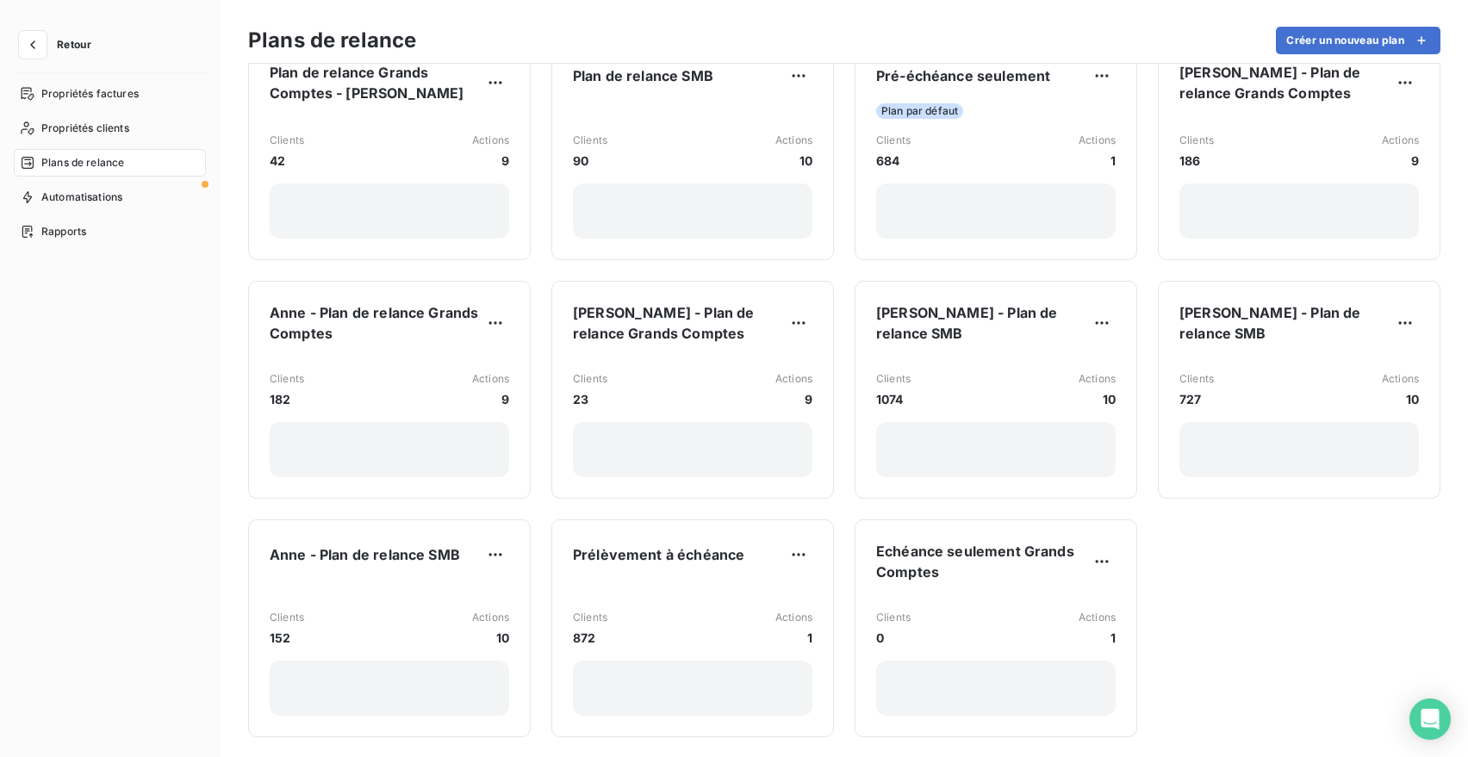
scroll to position [50, 0]
